Goal: Check status

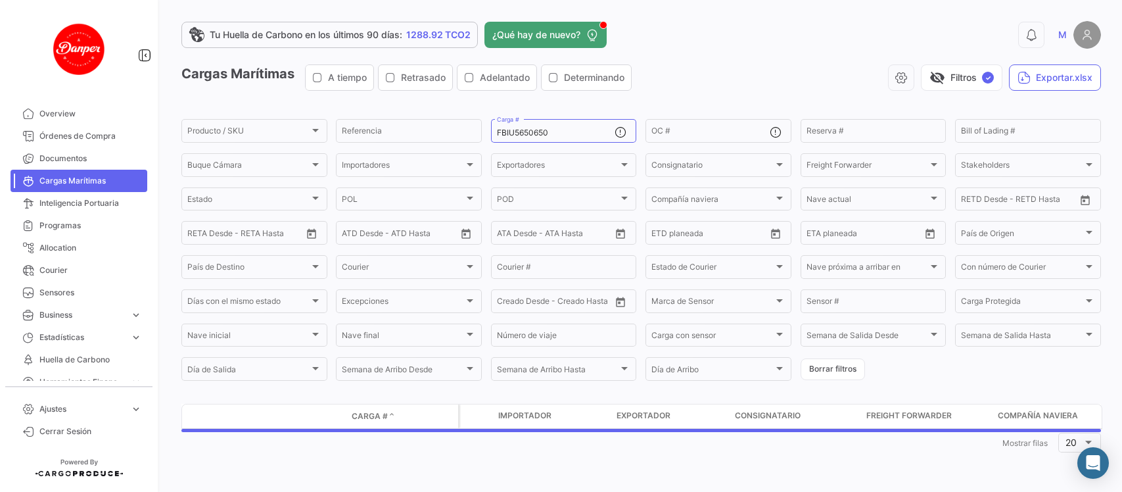
click at [1121, 302] on div "Tu Huella de Carbono en los últimos 90 días: 1288.92 TCO2 ¿Qué hay de nuevo? 0 …" at bounding box center [641, 246] width 962 height 492
drag, startPoint x: 0, startPoint y: 0, endPoint x: 1121, endPoint y: 302, distance: 1161.5
click at [1121, 302] on div "Tu Huella de Carbono en los últimos 90 días: 1288.92 TCO2 ¿Qué hay de nuevo? 0 …" at bounding box center [641, 246] width 962 height 492
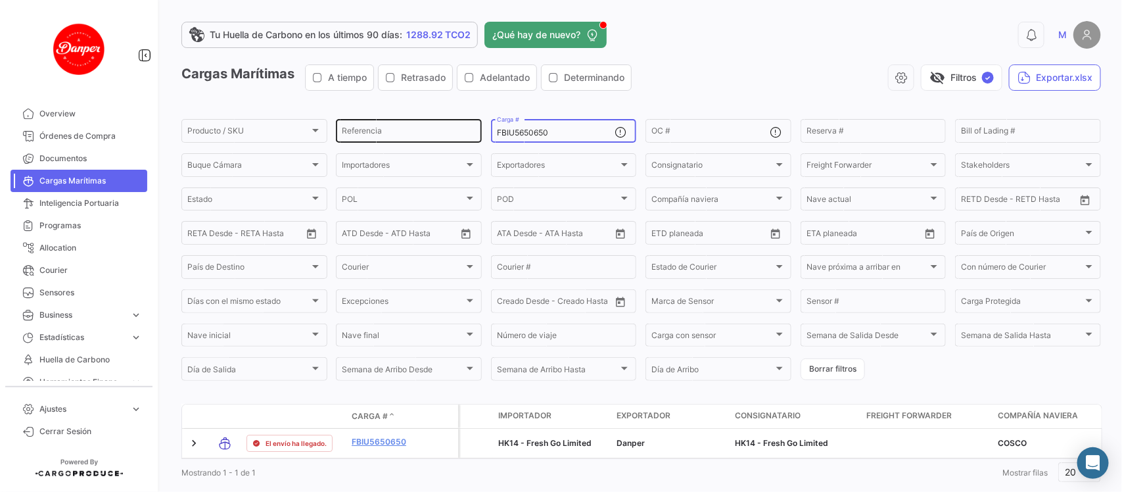
drag, startPoint x: 570, startPoint y: 133, endPoint x: 382, endPoint y: 126, distance: 188.1
click at [0, 0] on div "Producto / SKU Producto / SKU Referencia FBIU5650650 Carga # OC # Reserva # Bil…" at bounding box center [0, 0] width 0 height 0
paste input "496669"
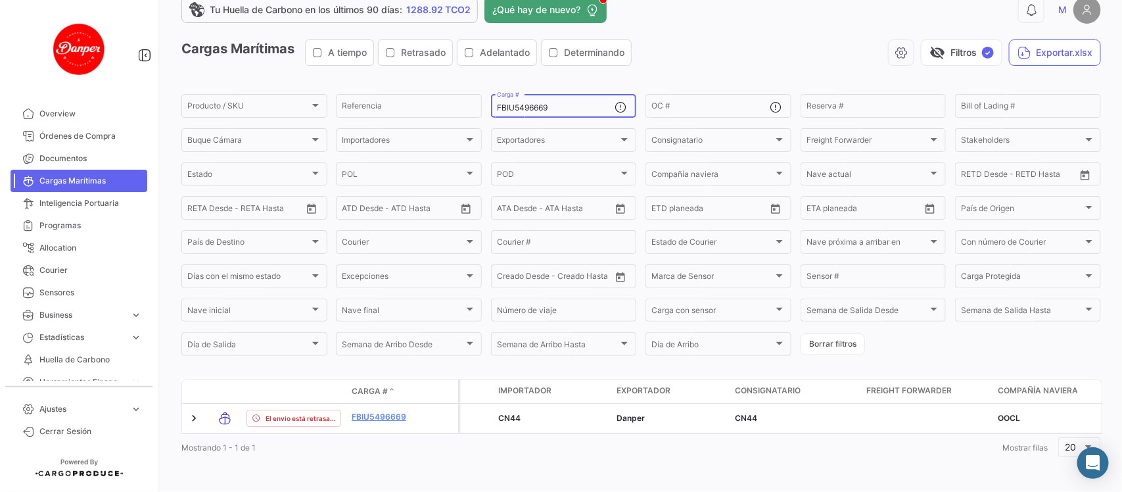
scroll to position [37, 0]
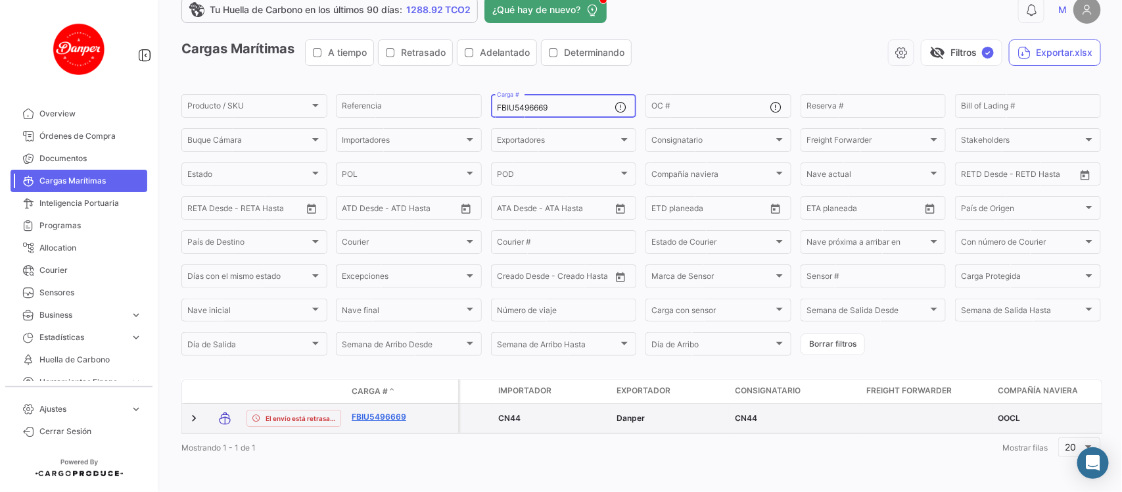
type input "FBIU5496669"
click at [371, 411] on link "FBIU5496669" at bounding box center [386, 417] width 68 height 12
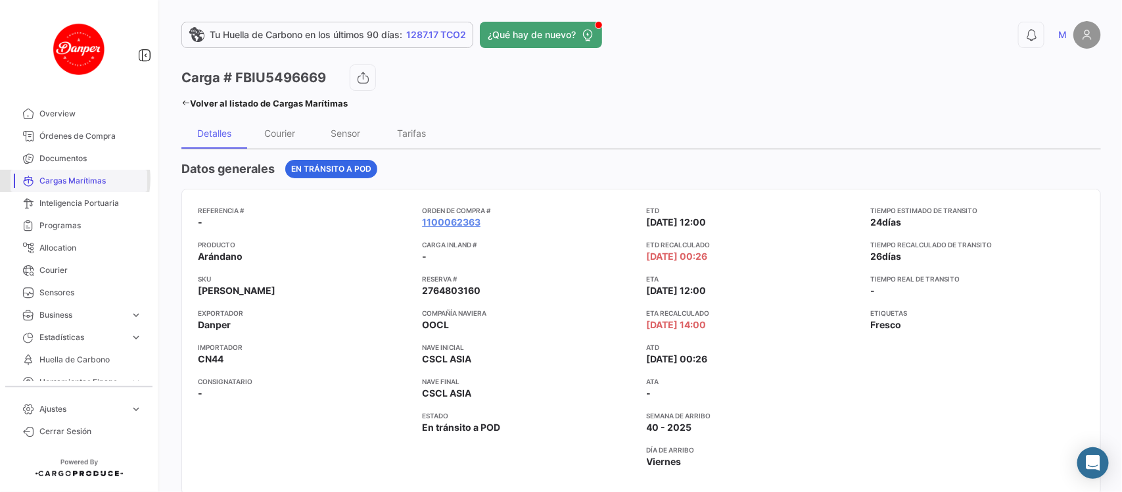
click at [72, 179] on span "Cargas Marítimas" at bounding box center [90, 181] width 103 height 12
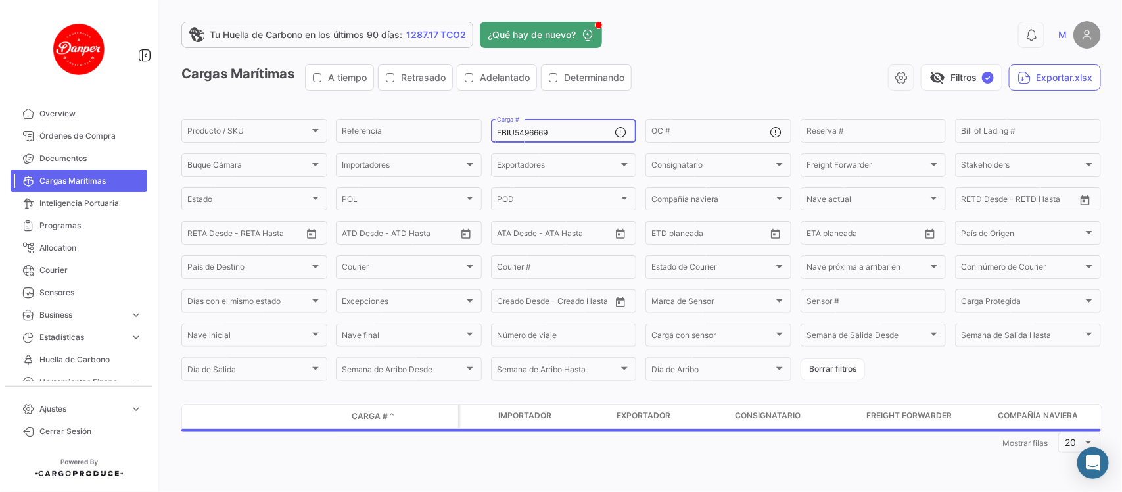
drag, startPoint x: 572, startPoint y: 136, endPoint x: 320, endPoint y: 112, distance: 252.9
click at [320, 112] on app-list-header "Cargas Marítimas A tiempo Retrasado Adelantado Determinando visibility_off Filt…" at bounding box center [641, 223] width 920 height 318
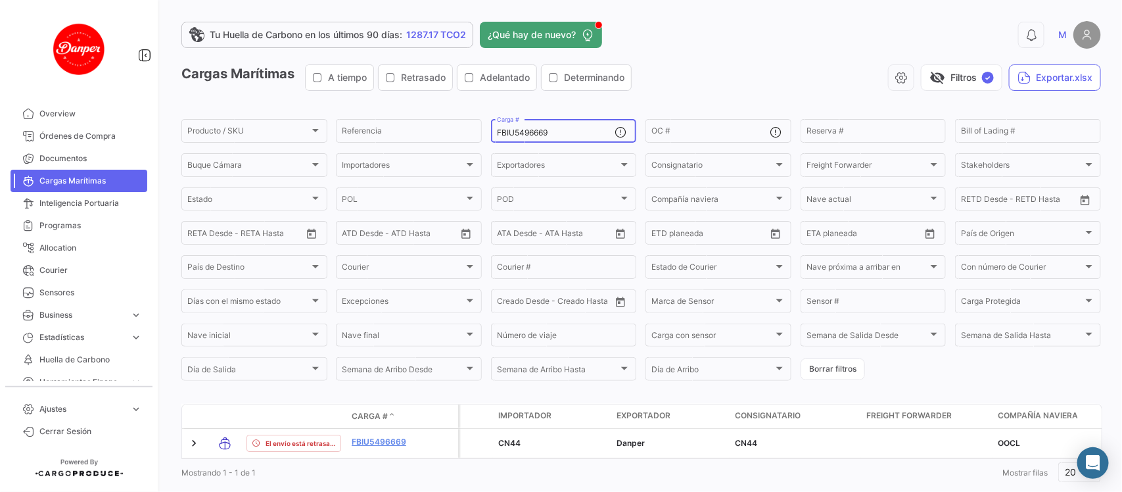
paste input "OTPU6366615"
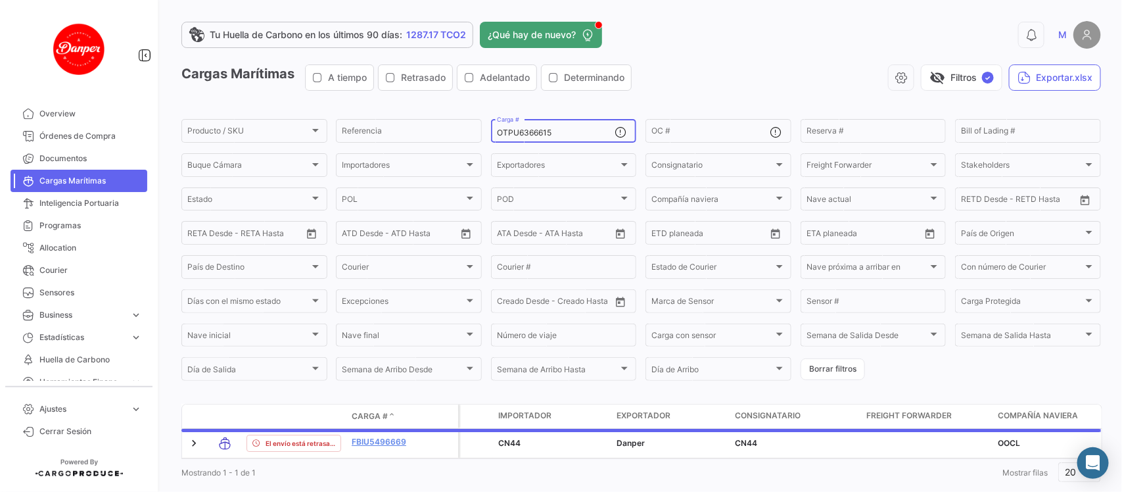
scroll to position [37, 0]
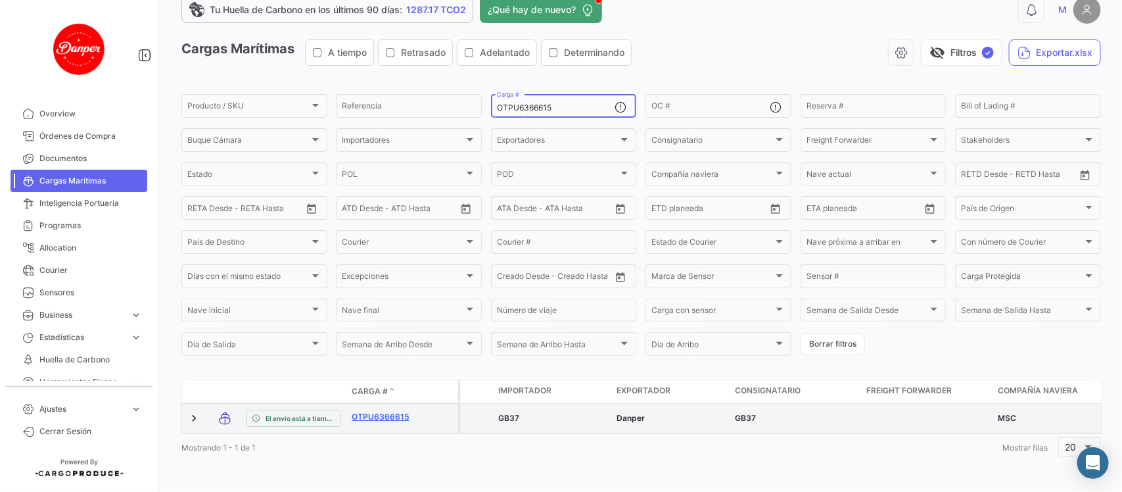
type input "OTPU6366615"
click at [381, 411] on link "OTPU6366615" at bounding box center [386, 417] width 68 height 12
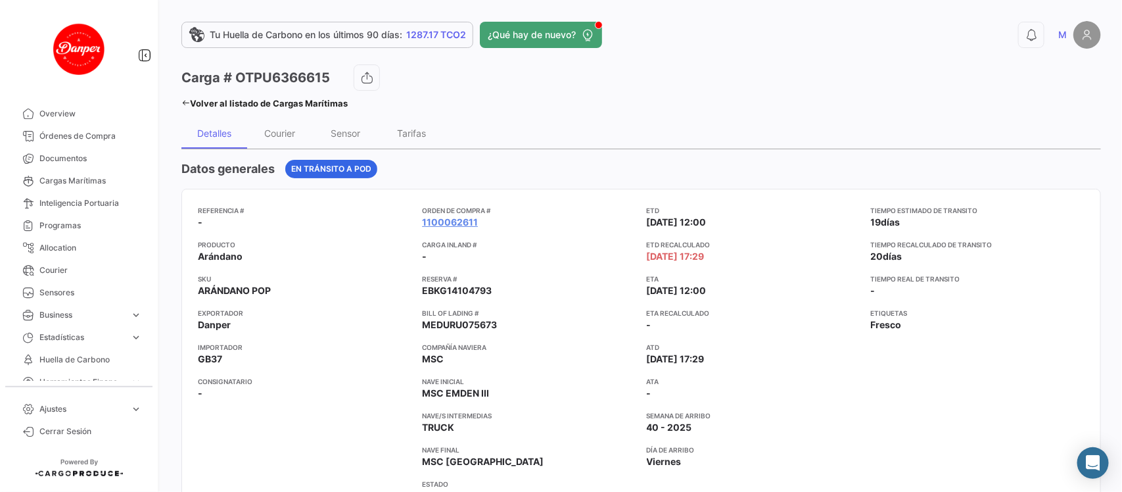
scroll to position [11, 0]
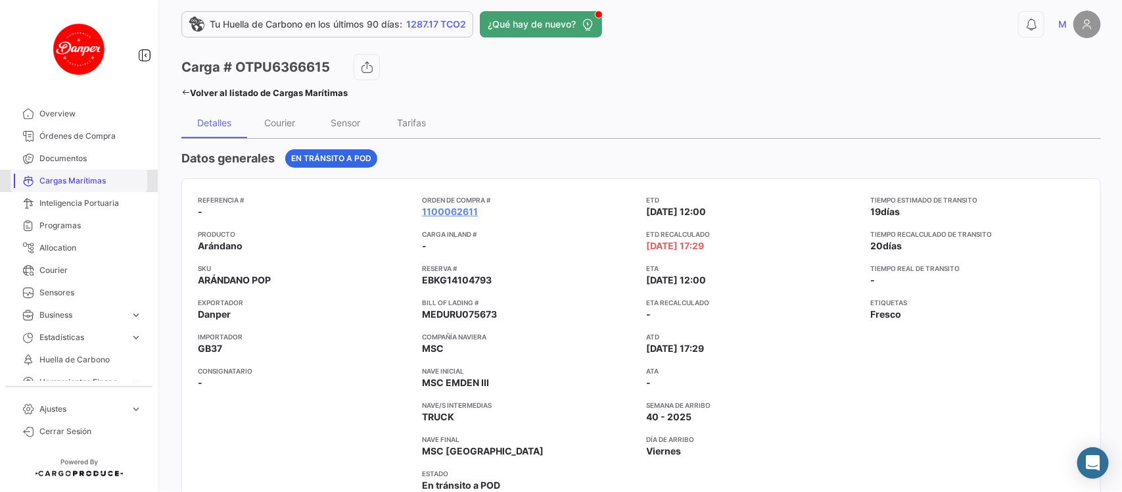
click at [105, 179] on span "Cargas Marítimas" at bounding box center [90, 181] width 103 height 12
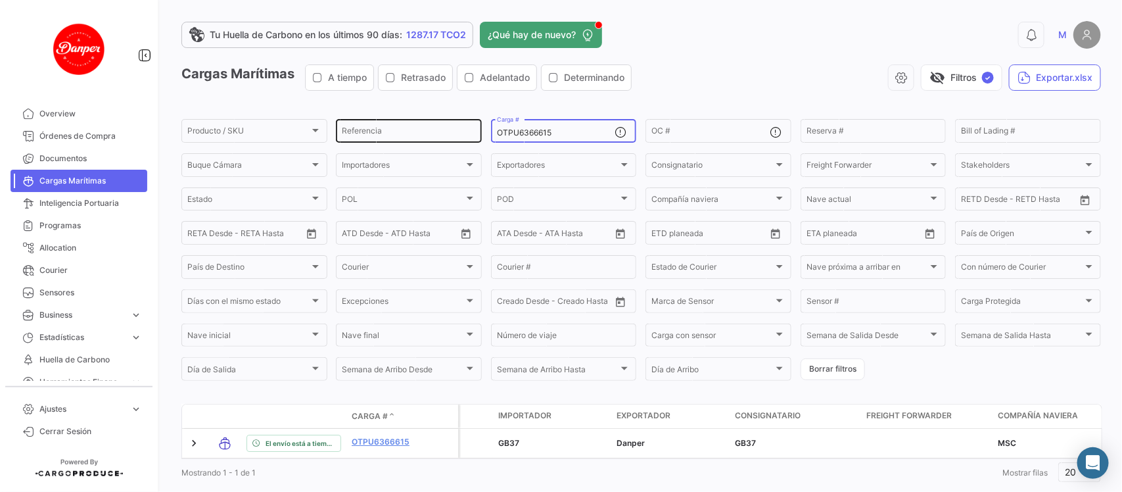
drag, startPoint x: 602, startPoint y: 128, endPoint x: 381, endPoint y: 133, distance: 220.3
click at [0, 0] on div "Producto / SKU Producto / SKU Referencia OTPU6366615 Carga # OC # Reserva # Bil…" at bounding box center [0, 0] width 0 height 0
paste input "GCXU8016109"
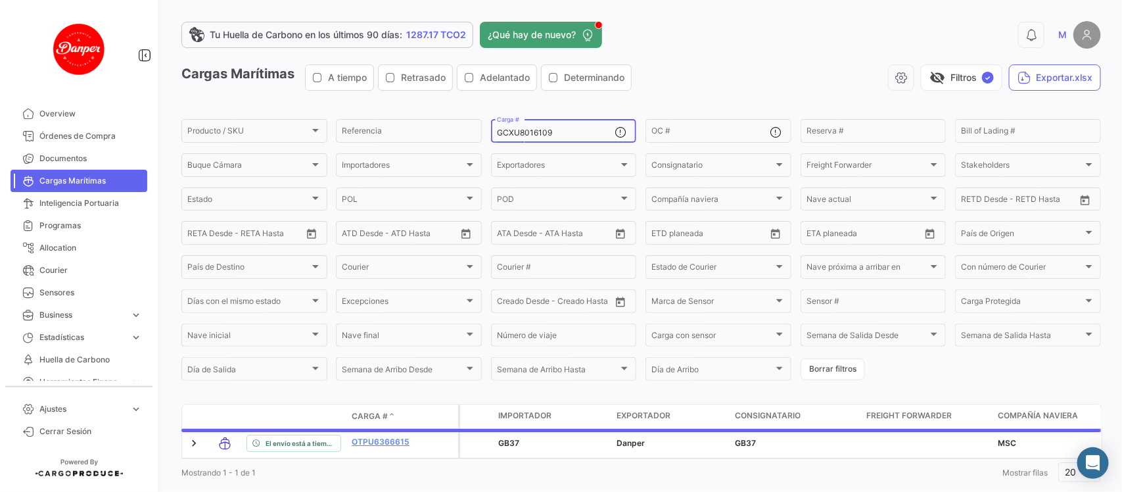
scroll to position [43, 0]
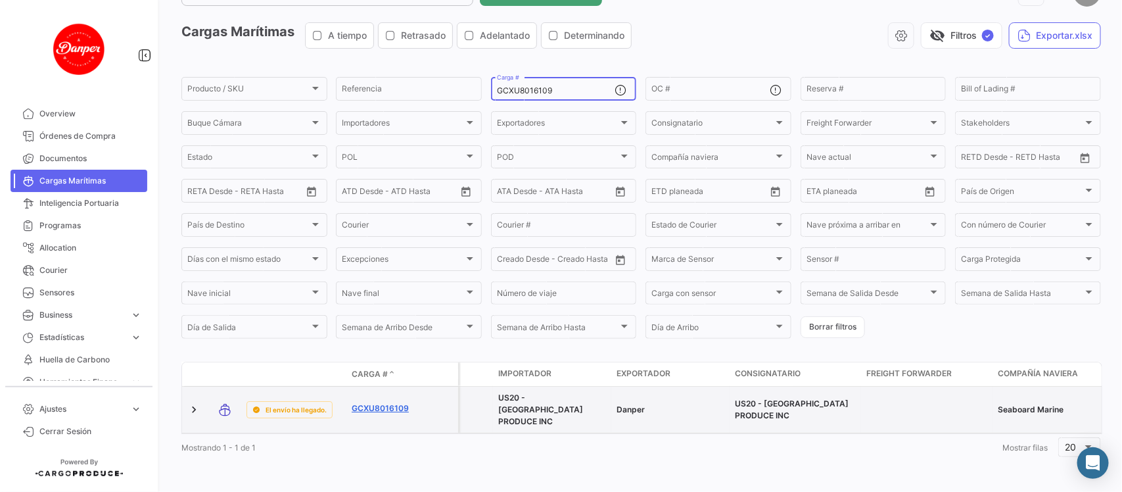
type input "GCXU8016109"
click at [406, 402] on link "GCXU8016109" at bounding box center [386, 408] width 68 height 12
